Goal: Find specific page/section: Find specific page/section

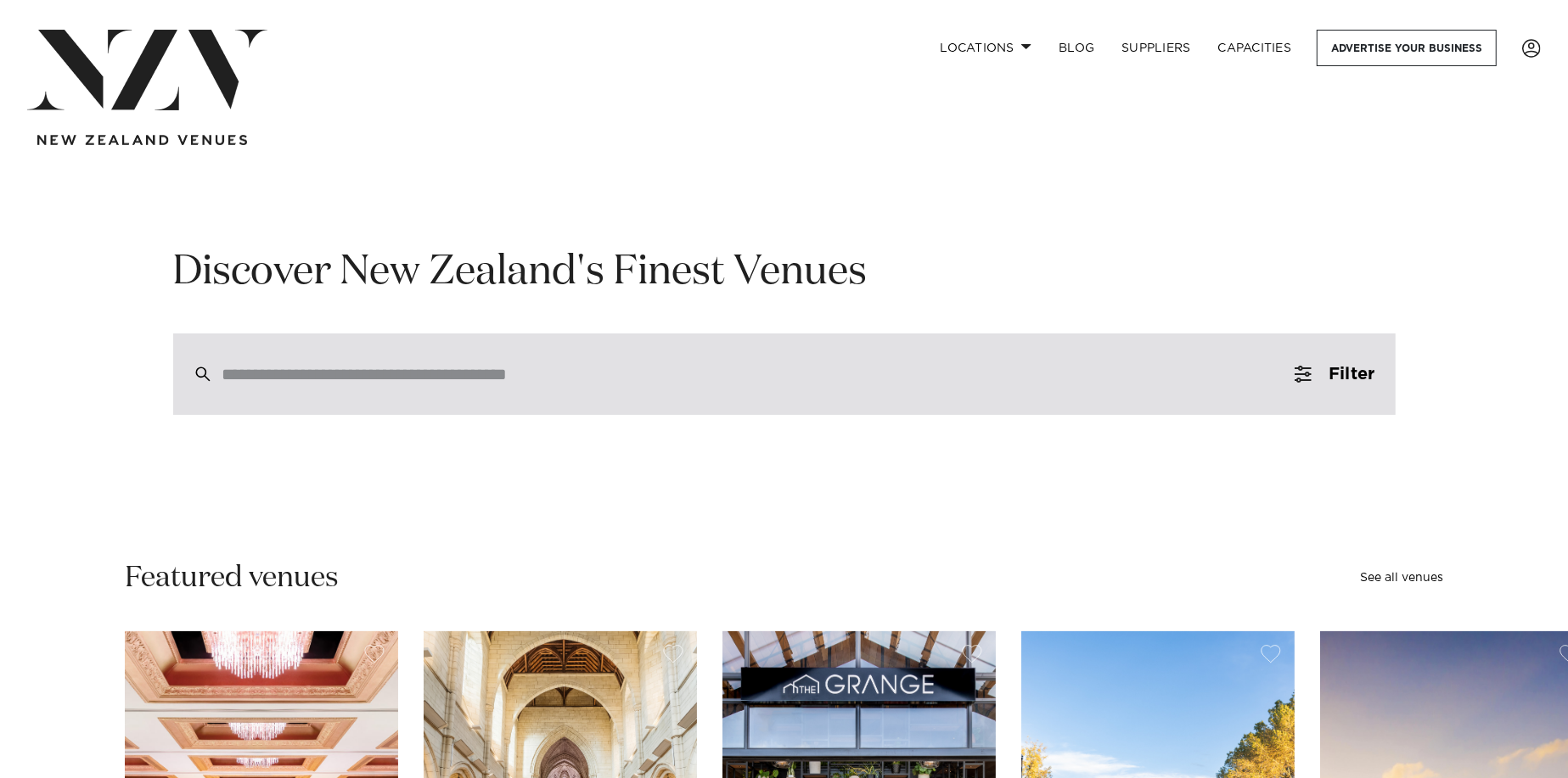
click at [331, 378] on input "search" at bounding box center [749, 374] width 1052 height 18
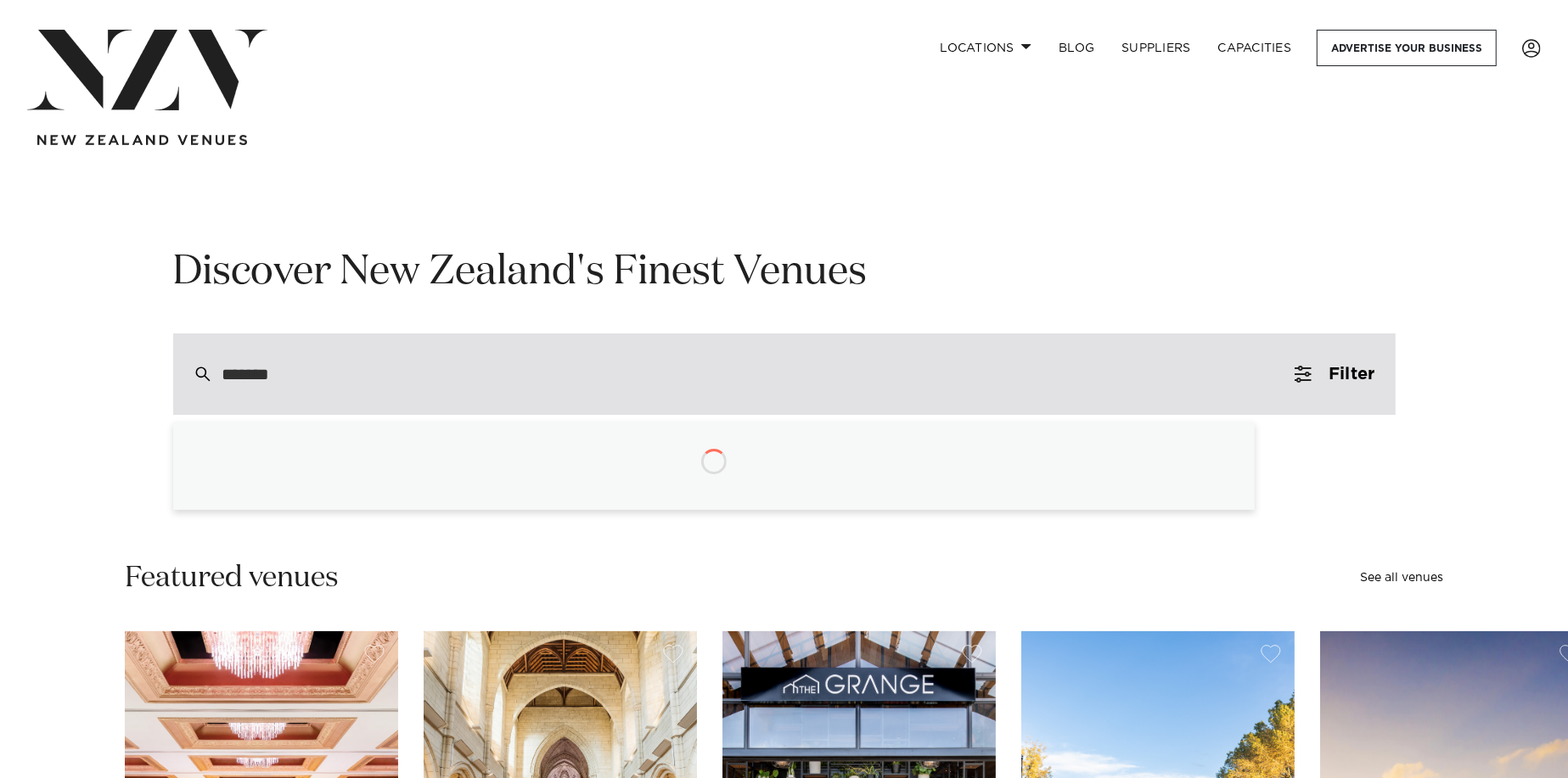
type input "********"
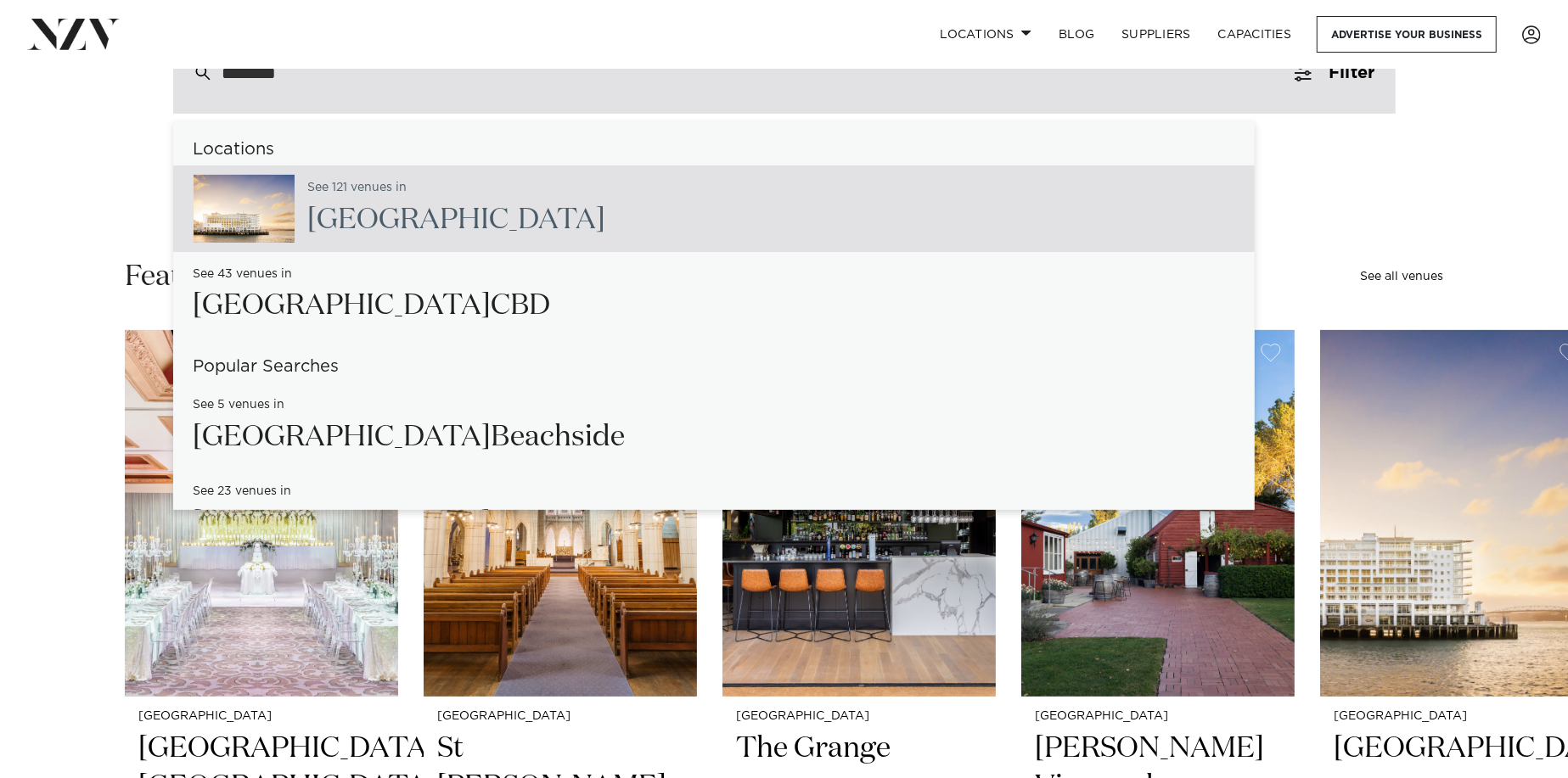
scroll to position [340, 0]
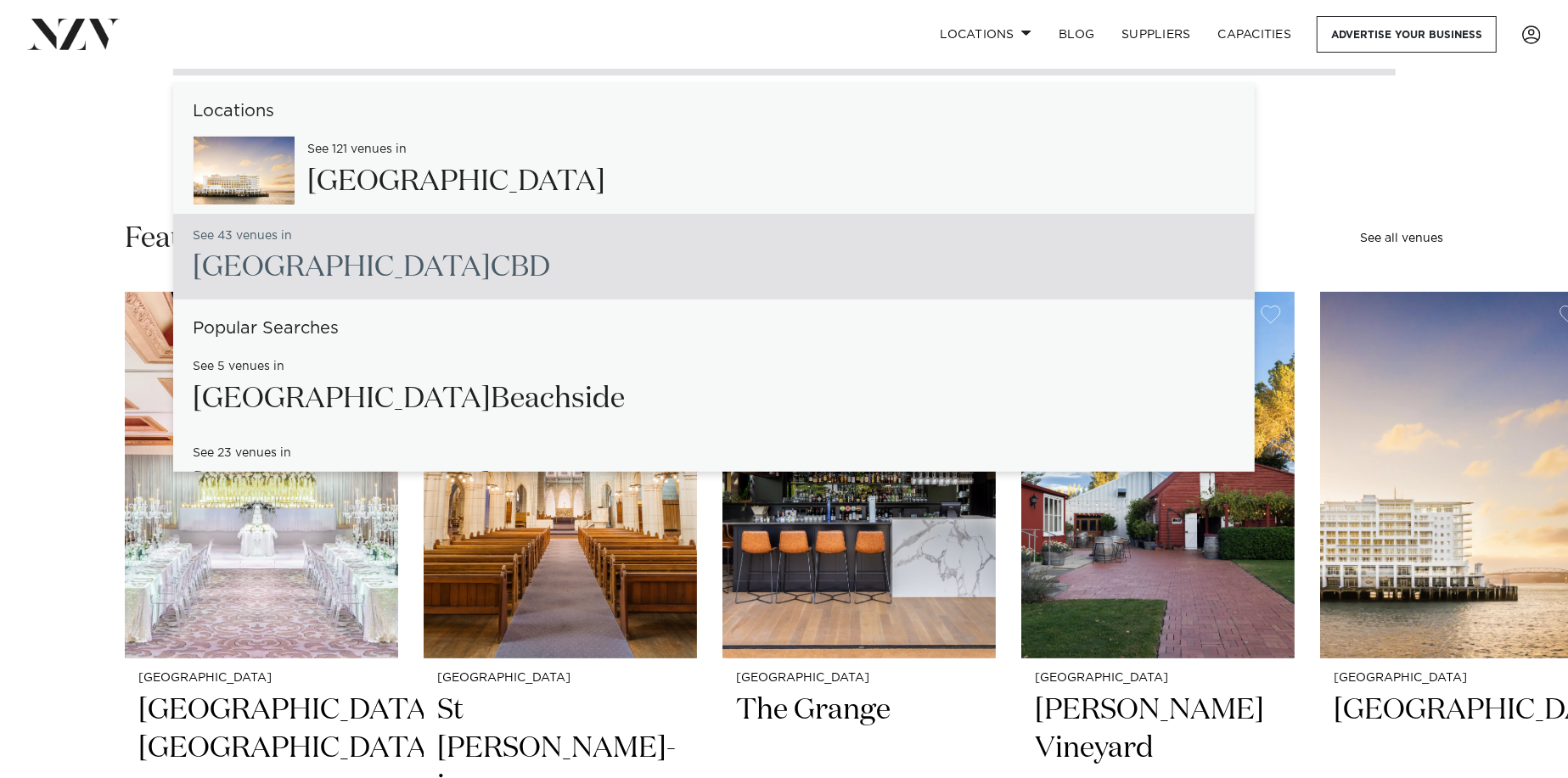
click at [357, 280] on h2 "Auckland CBD" at bounding box center [372, 268] width 357 height 38
type input "**********"
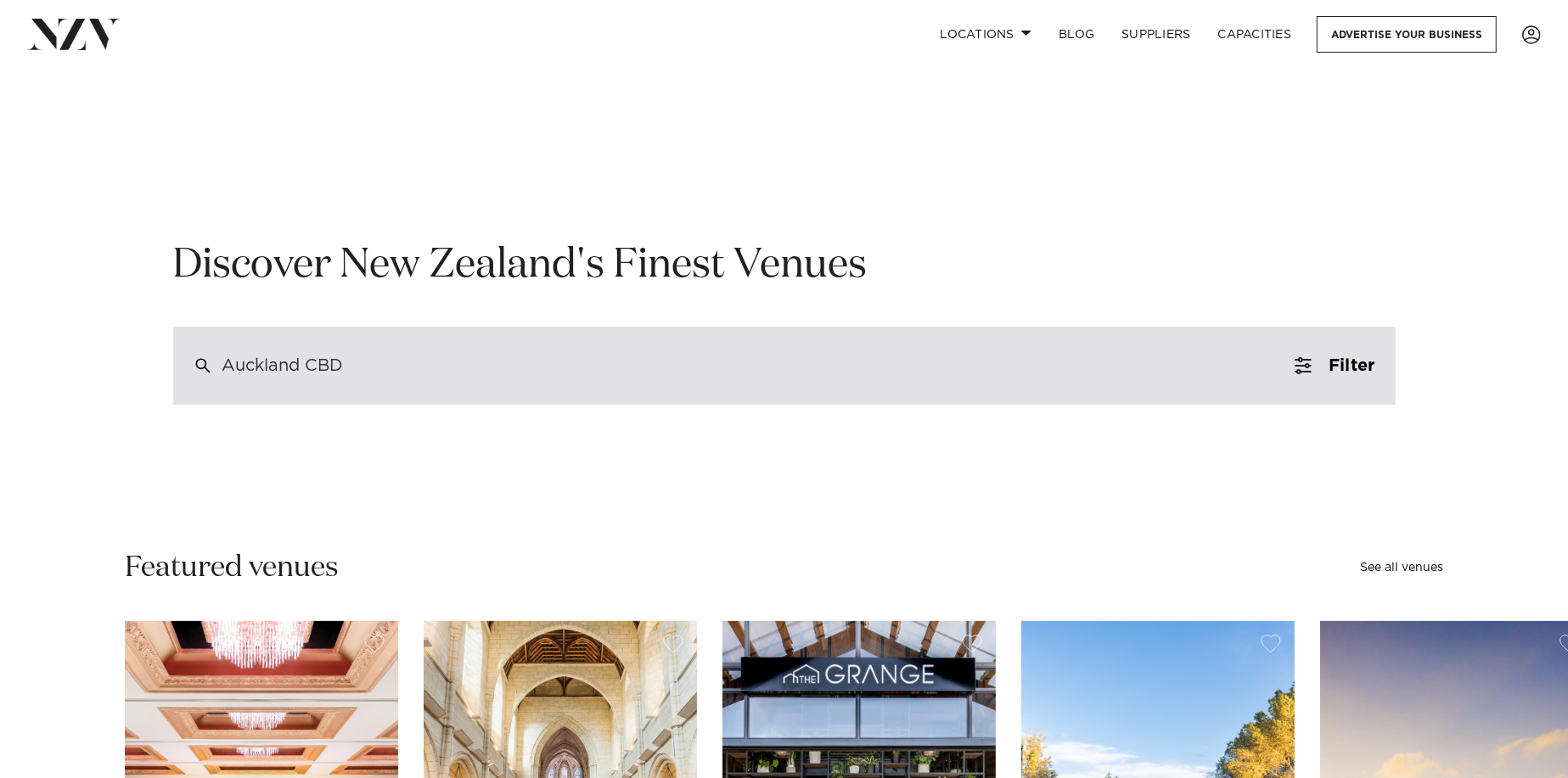
scroll to position [0, 0]
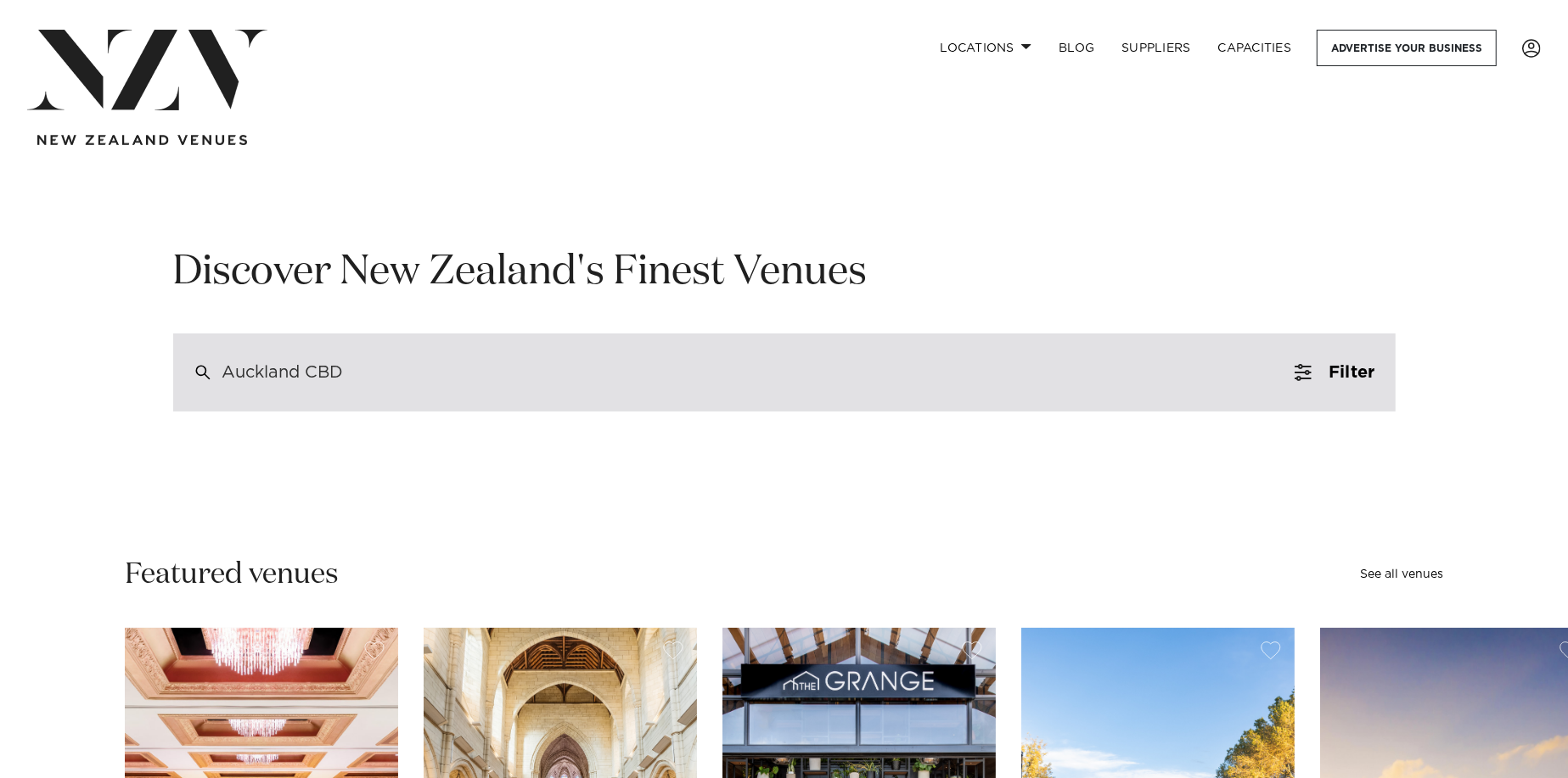
click at [380, 363] on div "Auckland CBD" at bounding box center [784, 373] width 1223 height 79
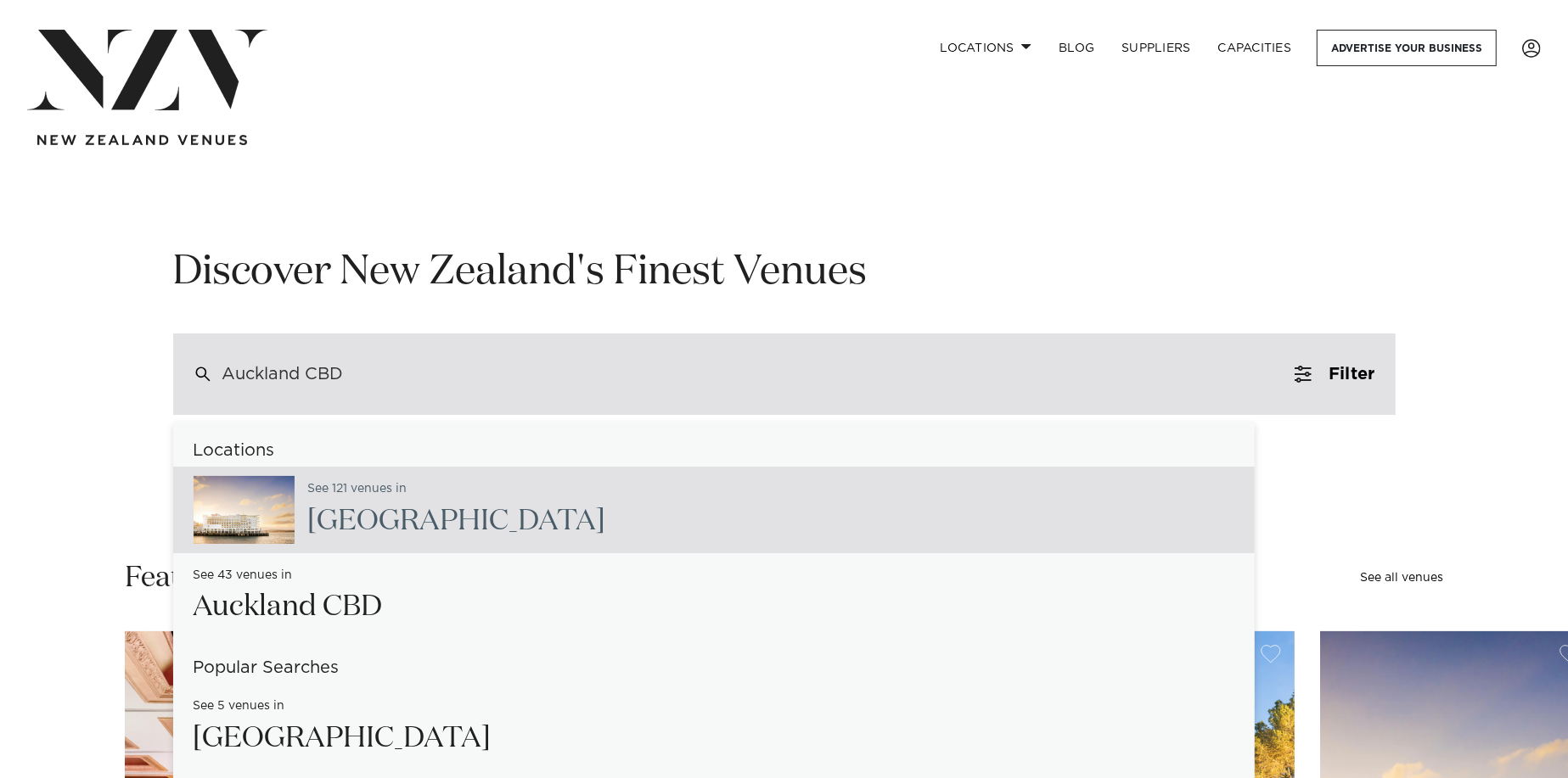
drag, startPoint x: 387, startPoint y: 369, endPoint x: 301, endPoint y: 370, distance: 86.0
click at [301, 370] on div "Auckland CBD" at bounding box center [784, 373] width 1223 height 81
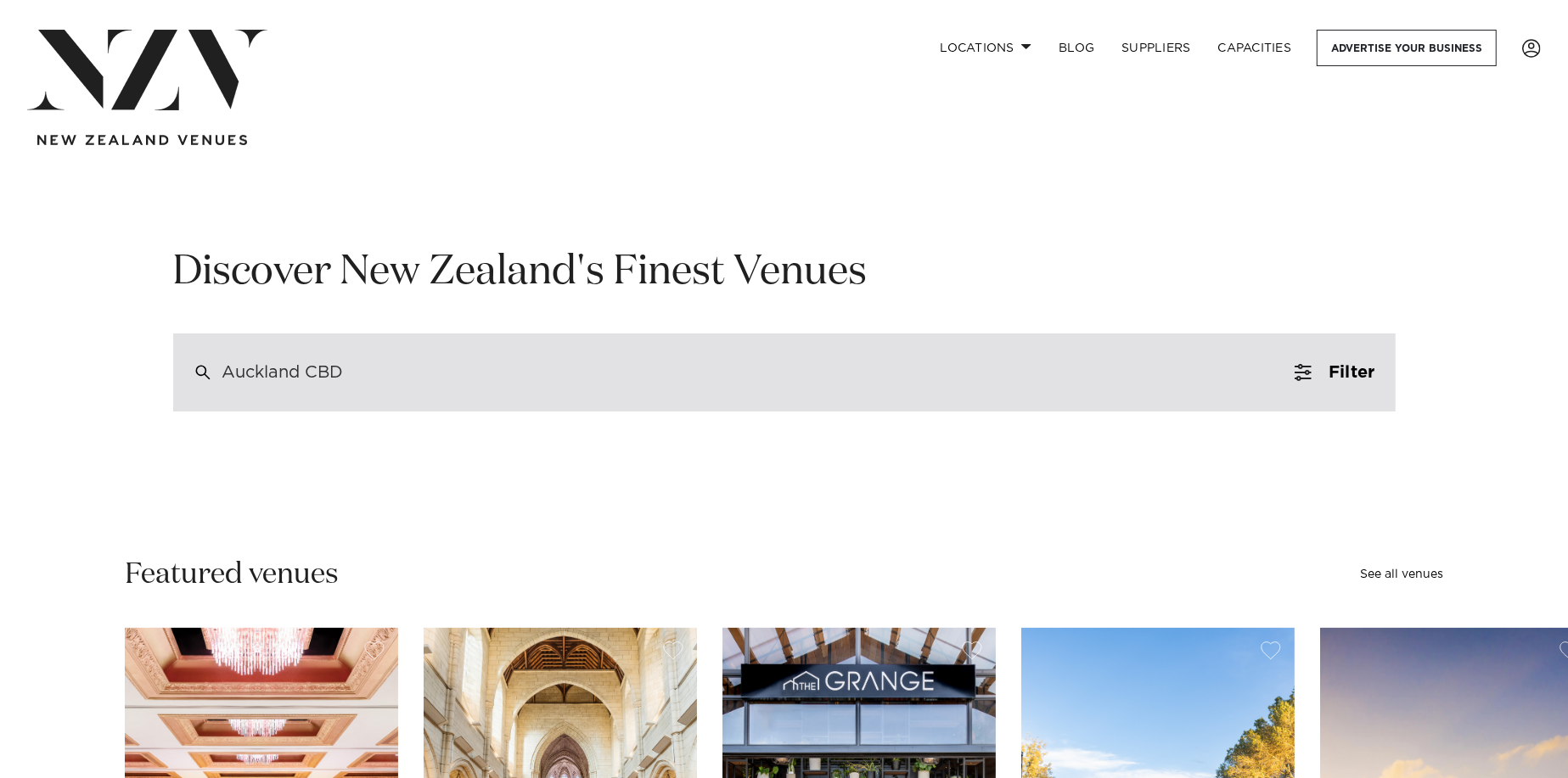
click at [371, 383] on div "Auckland CBD" at bounding box center [784, 373] width 1223 height 79
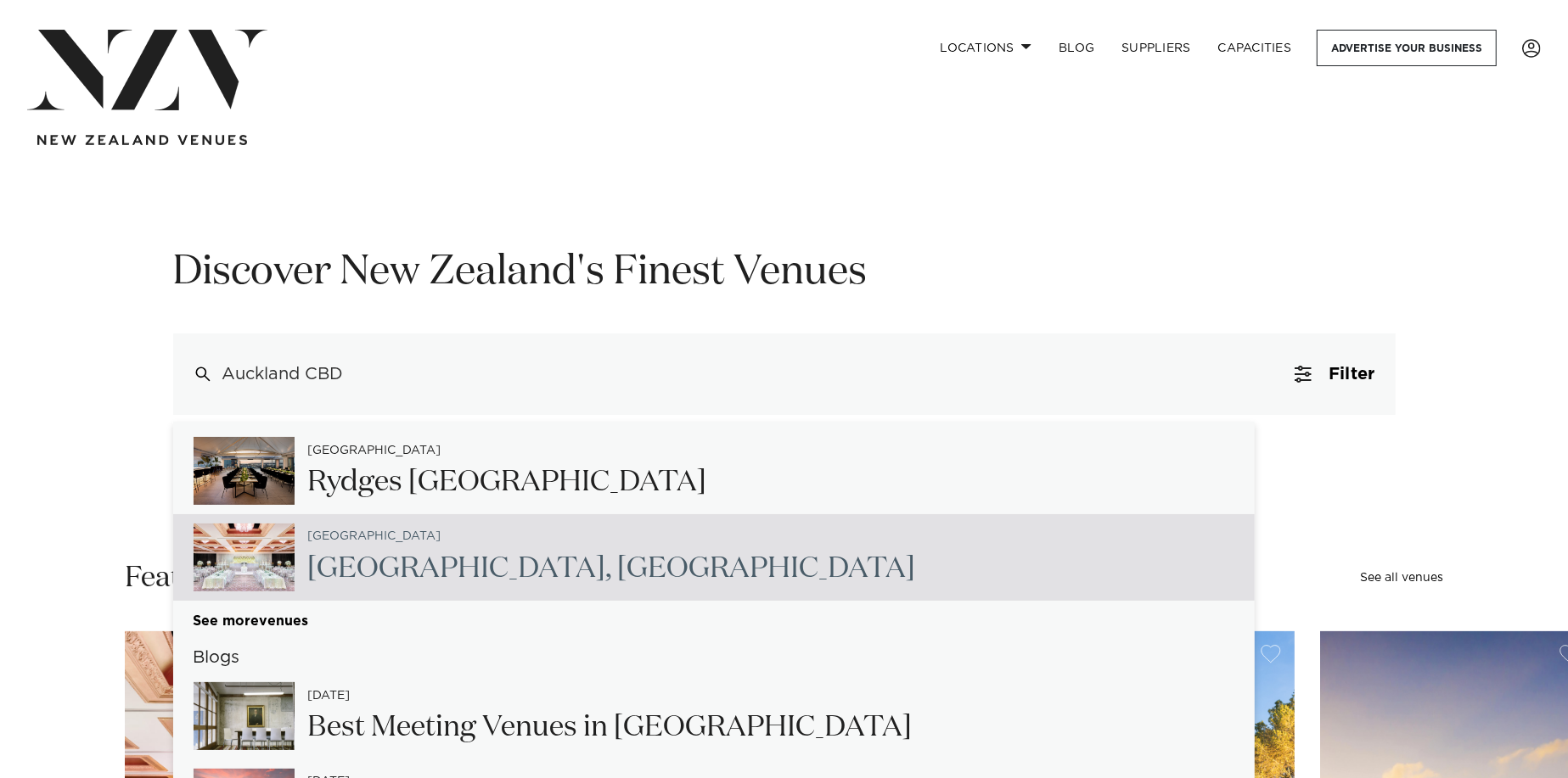
scroll to position [679, 0]
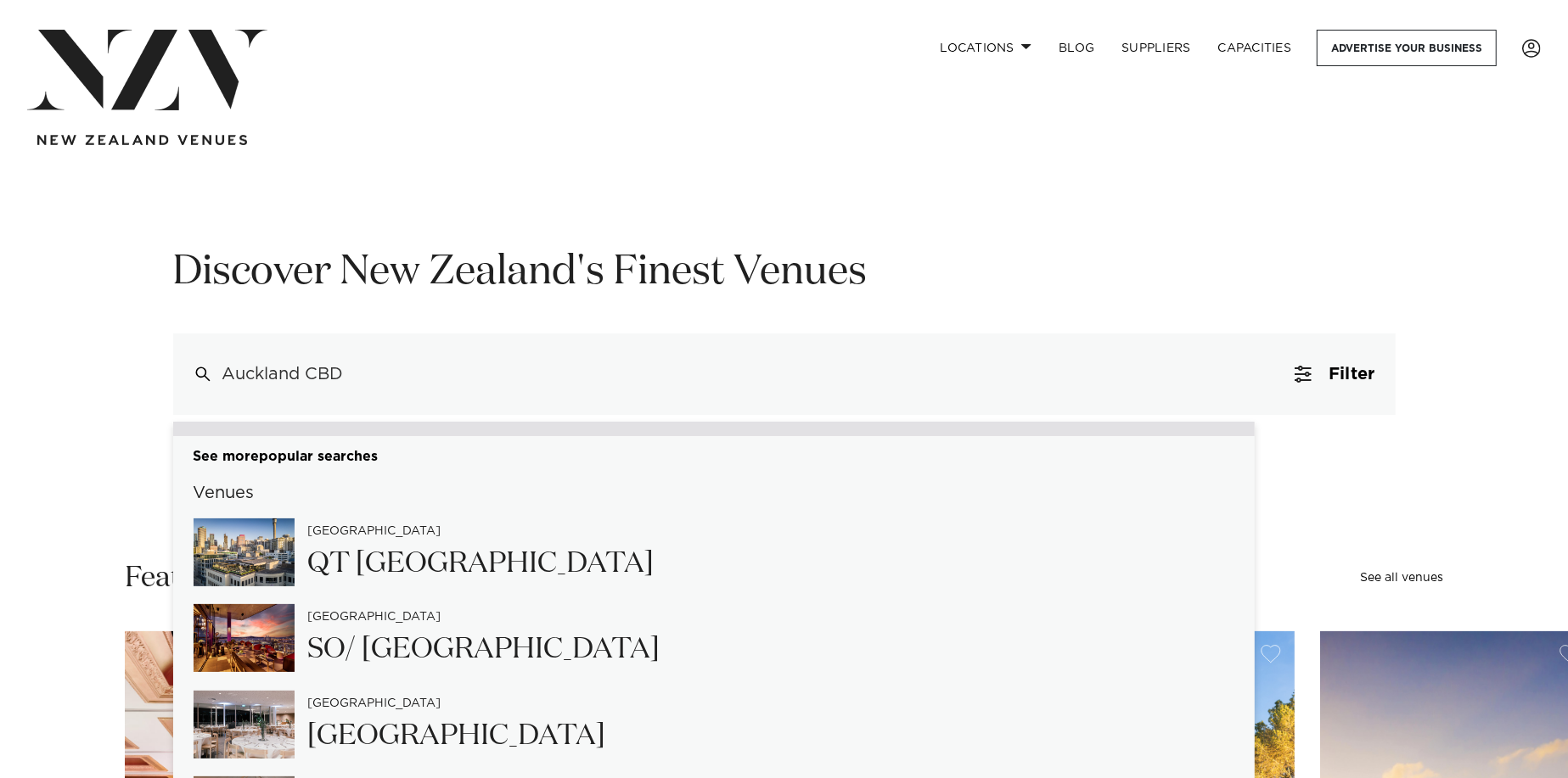
drag, startPoint x: 387, startPoint y: 385, endPoint x: 373, endPoint y: 347, distance: 40.5
click at [386, 385] on div "Auckland CBD" at bounding box center [784, 373] width 1223 height 81
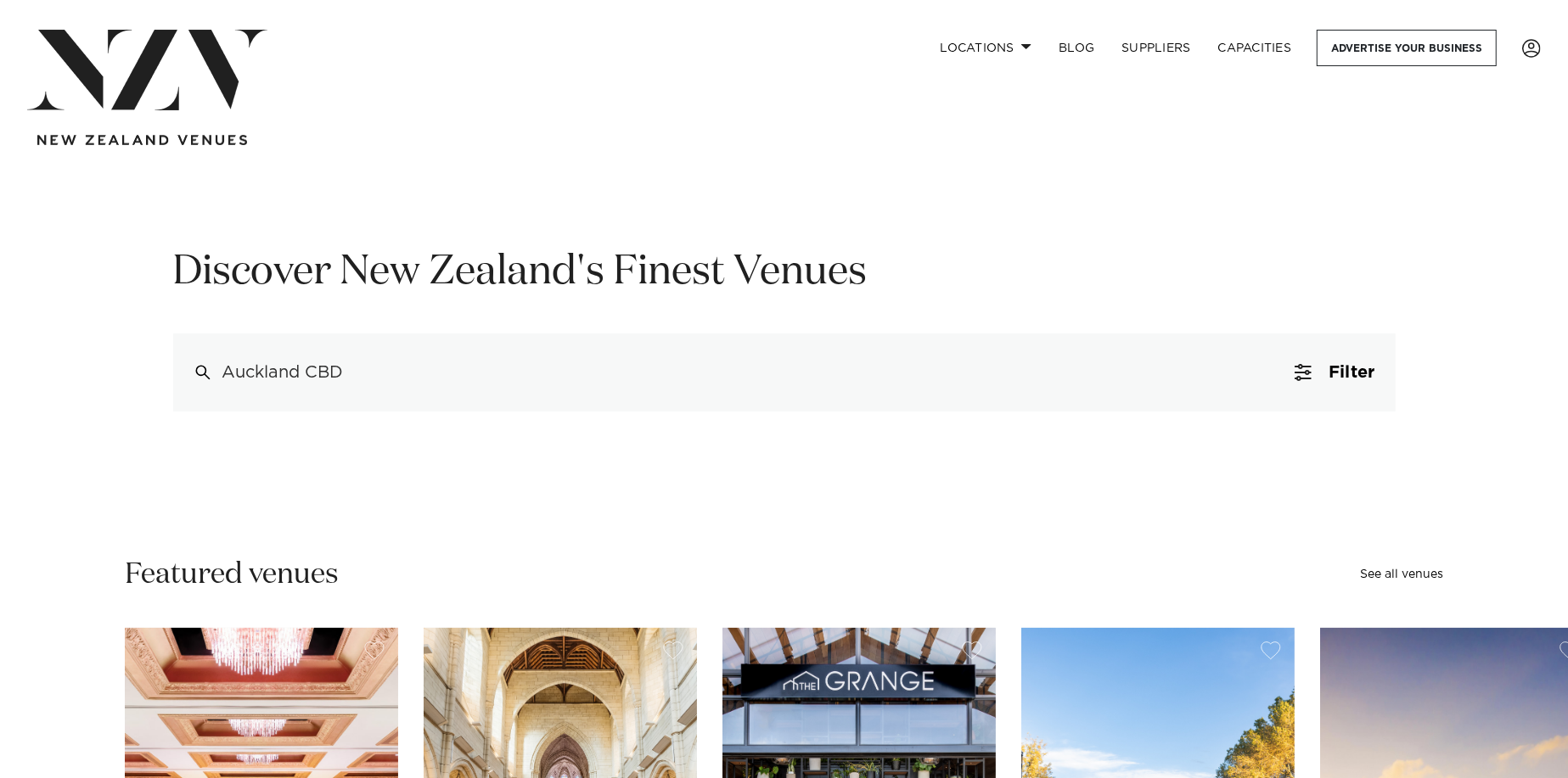
click at [412, 385] on div "Auckland CBD" at bounding box center [784, 373] width 1223 height 79
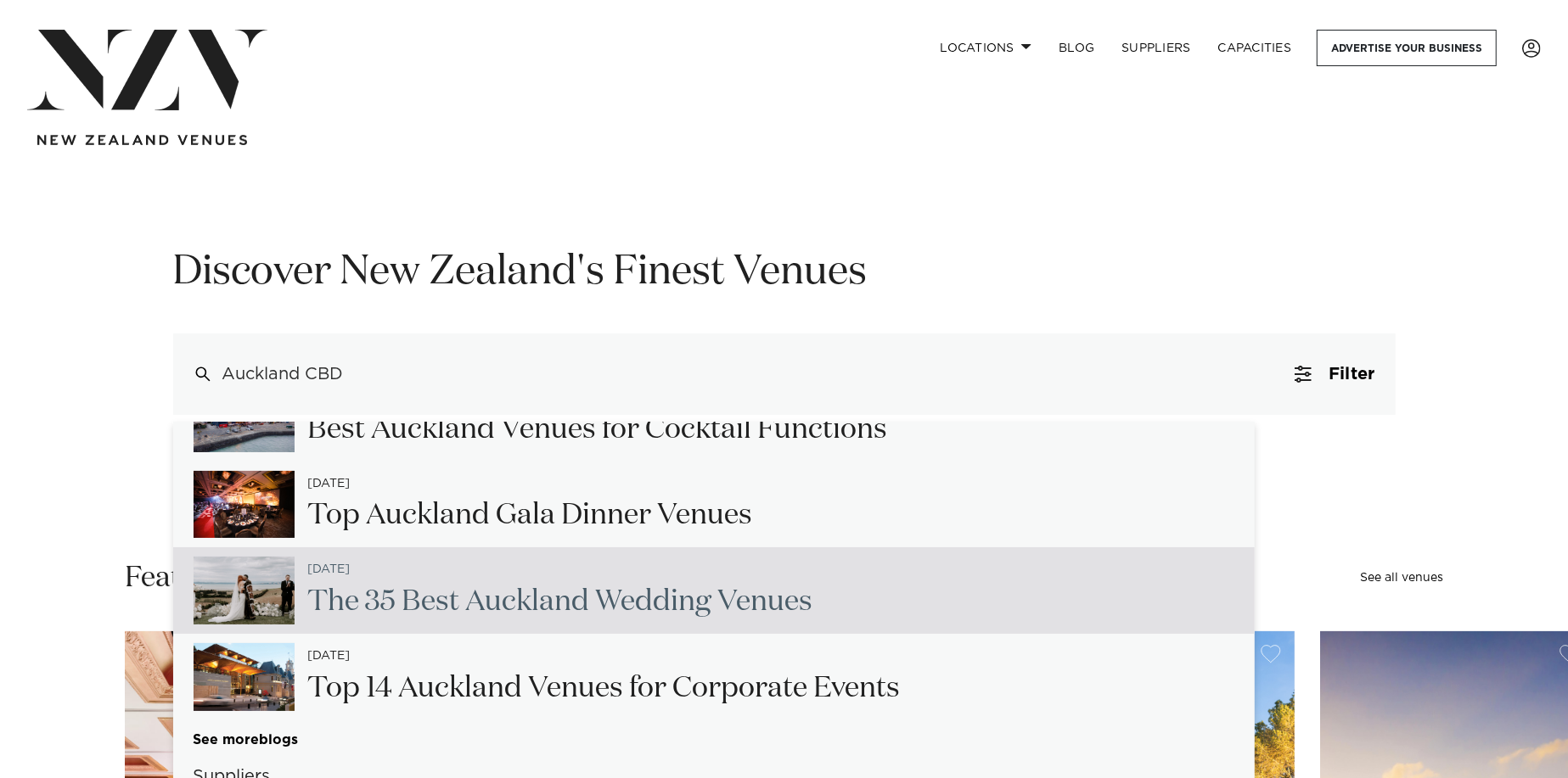
scroll to position [1742, 0]
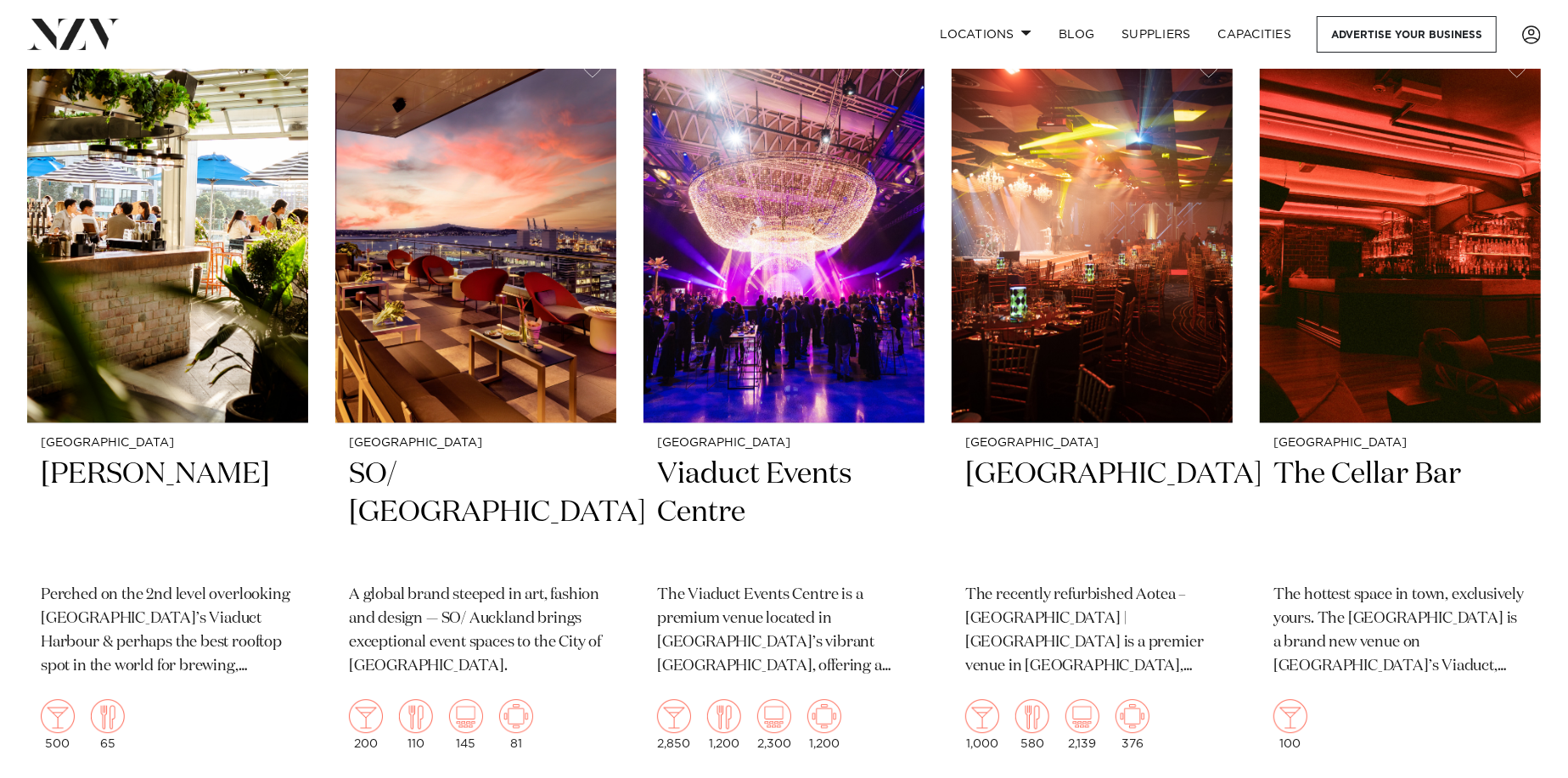
scroll to position [4414, 0]
